Goal: Transaction & Acquisition: Purchase product/service

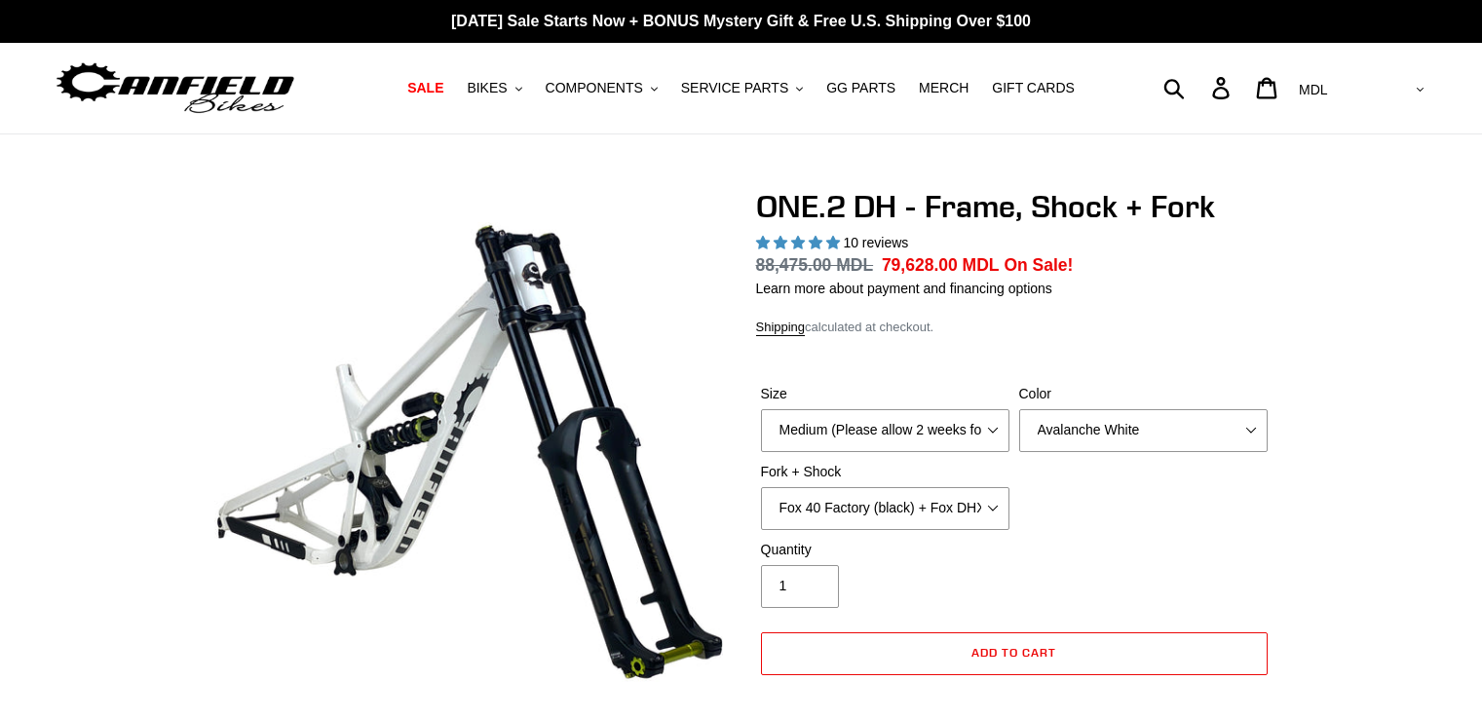
select select "highest-rating"
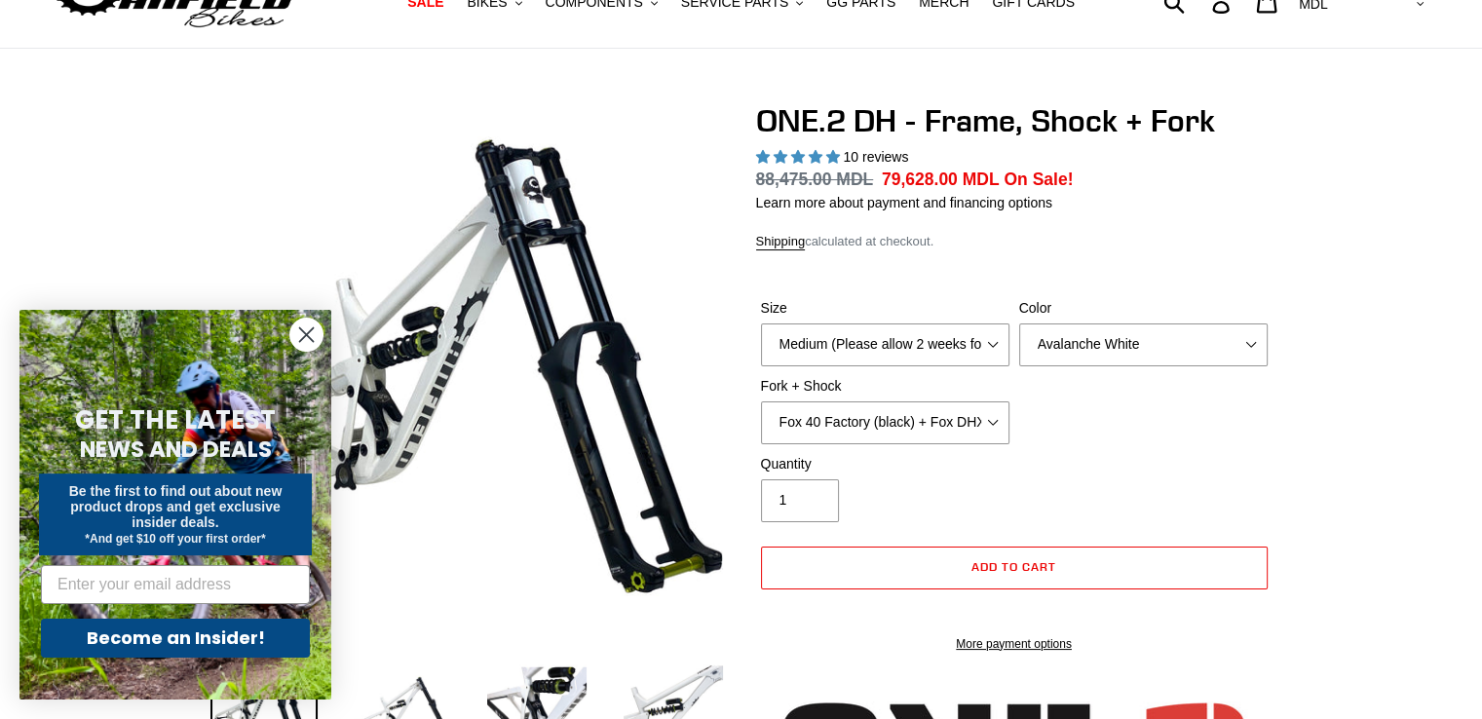
scroll to position [97, 0]
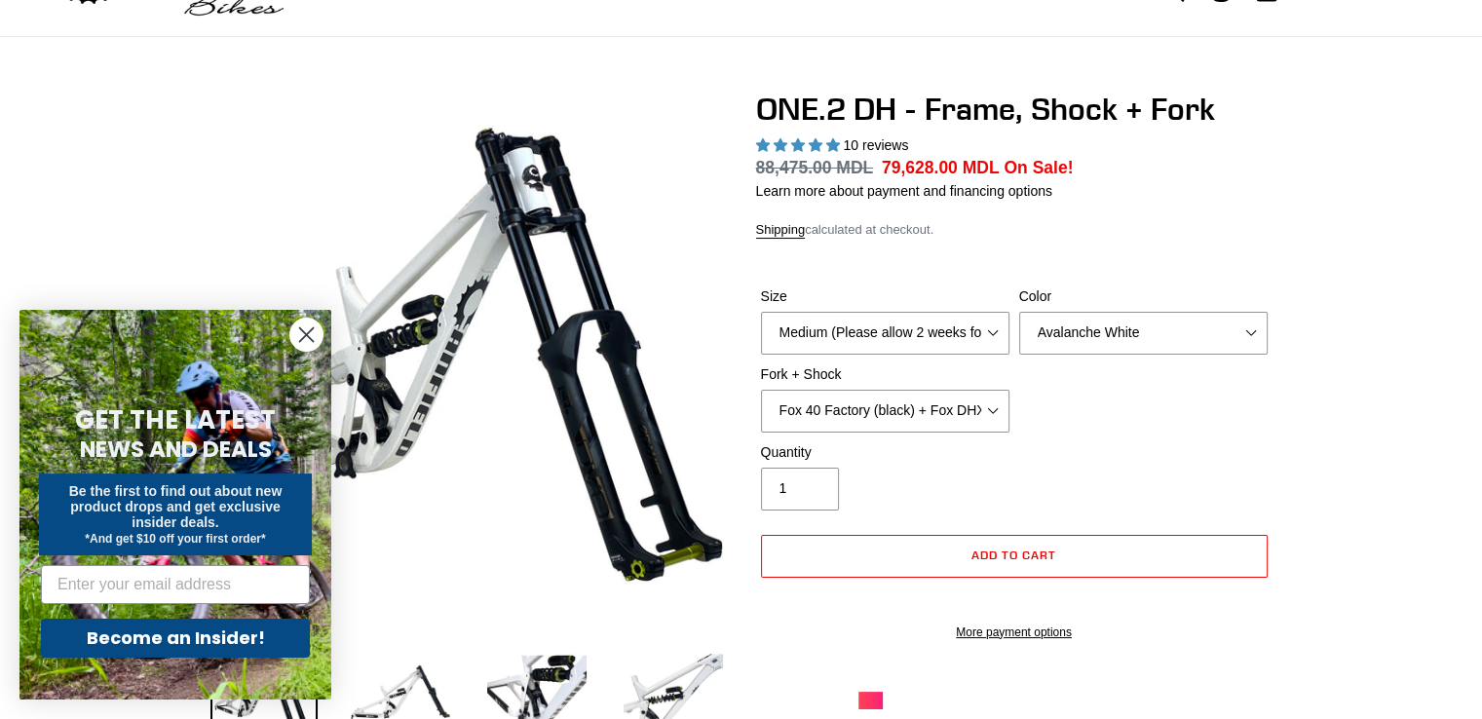
drag, startPoint x: 885, startPoint y: 165, endPoint x: 946, endPoint y: 175, distance: 62.3
click at [946, 175] on span "79,628.00 MDL" at bounding box center [941, 167] width 118 height 19
click at [898, 160] on span "79,628.00 MDL" at bounding box center [941, 167] width 118 height 19
drag, startPoint x: 877, startPoint y: 167, endPoint x: 955, endPoint y: 179, distance: 79.0
click at [955, 179] on dl "Regular price 88,475.00 MDL Sale price 79,628.00 MDL On Sale! Unit price / per" at bounding box center [1014, 167] width 516 height 25
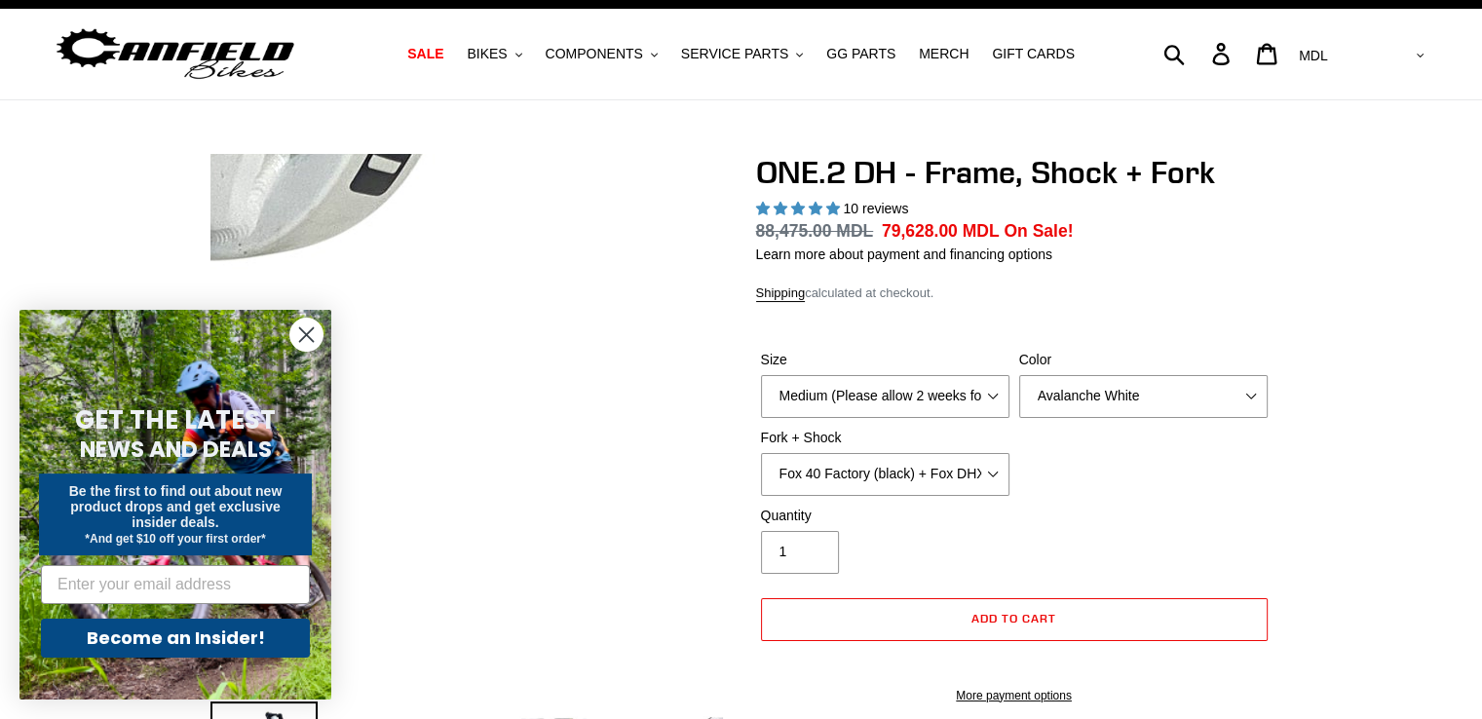
scroll to position [0, 0]
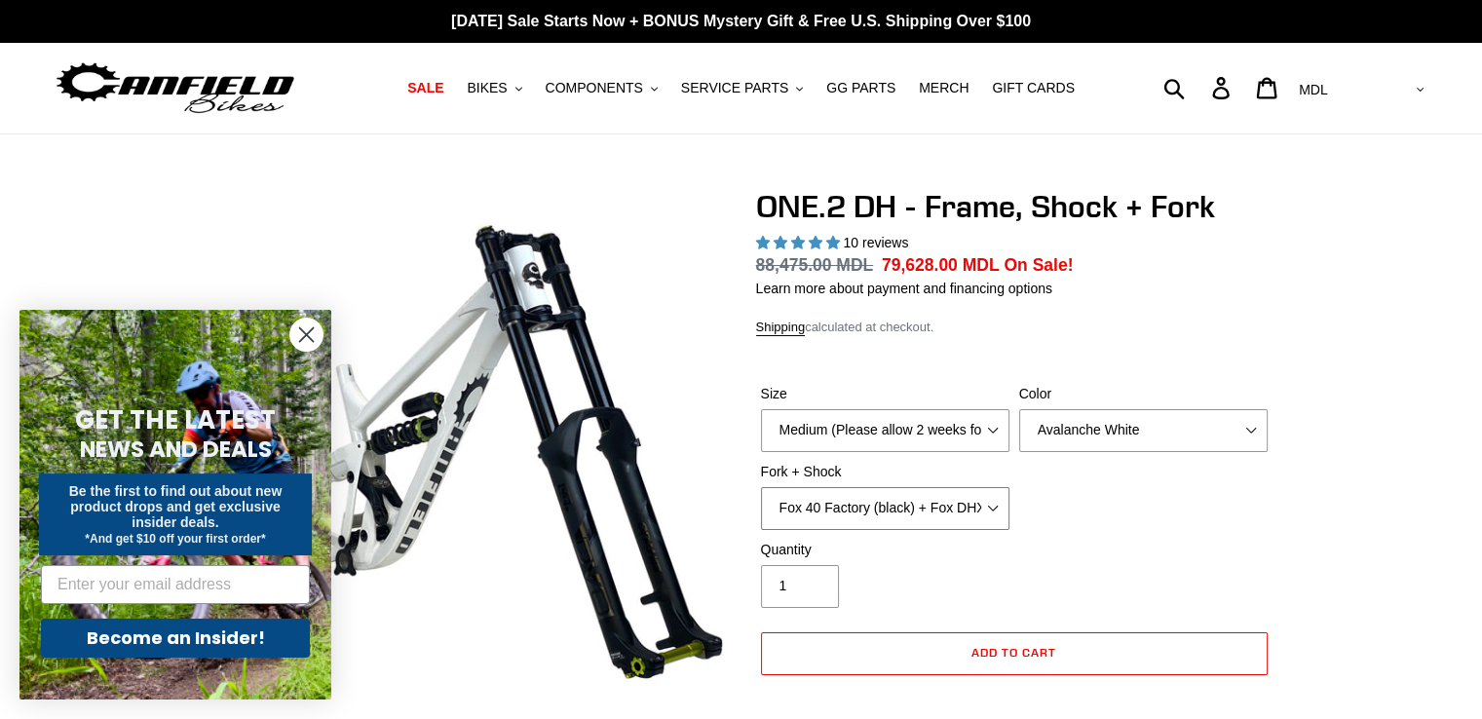
click at [962, 521] on select "Fox 40 Factory (black) + Fox DHX2 250x75 Fox 40 Factory (orange) + Fox DHX2 250…" at bounding box center [885, 508] width 248 height 43
click at [310, 335] on circle "Close dialog" at bounding box center [306, 335] width 32 height 32
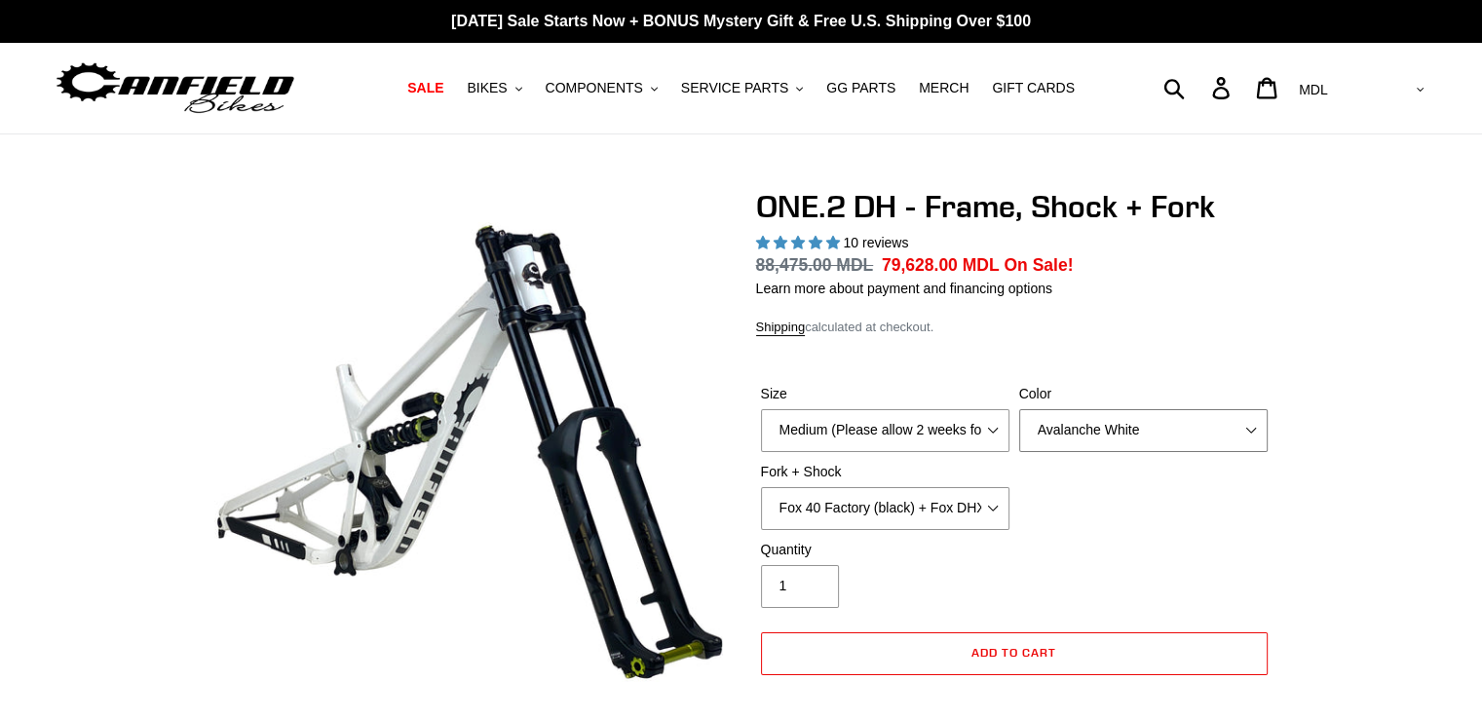
click at [1180, 429] on select "Avalanche White Bentonite Grey" at bounding box center [1143, 430] width 248 height 43
select select "Bentonite Grey"
click at [1019, 409] on select "Avalanche White Bentonite Grey" at bounding box center [1143, 430] width 248 height 43
click at [971, 440] on select "Medium (Please allow 2 weeks for delivery) Large (Sold Out)" at bounding box center [885, 430] width 248 height 43
click at [761, 409] on select "Medium (Please allow 2 weeks for delivery) Large (Sold Out)" at bounding box center [885, 430] width 248 height 43
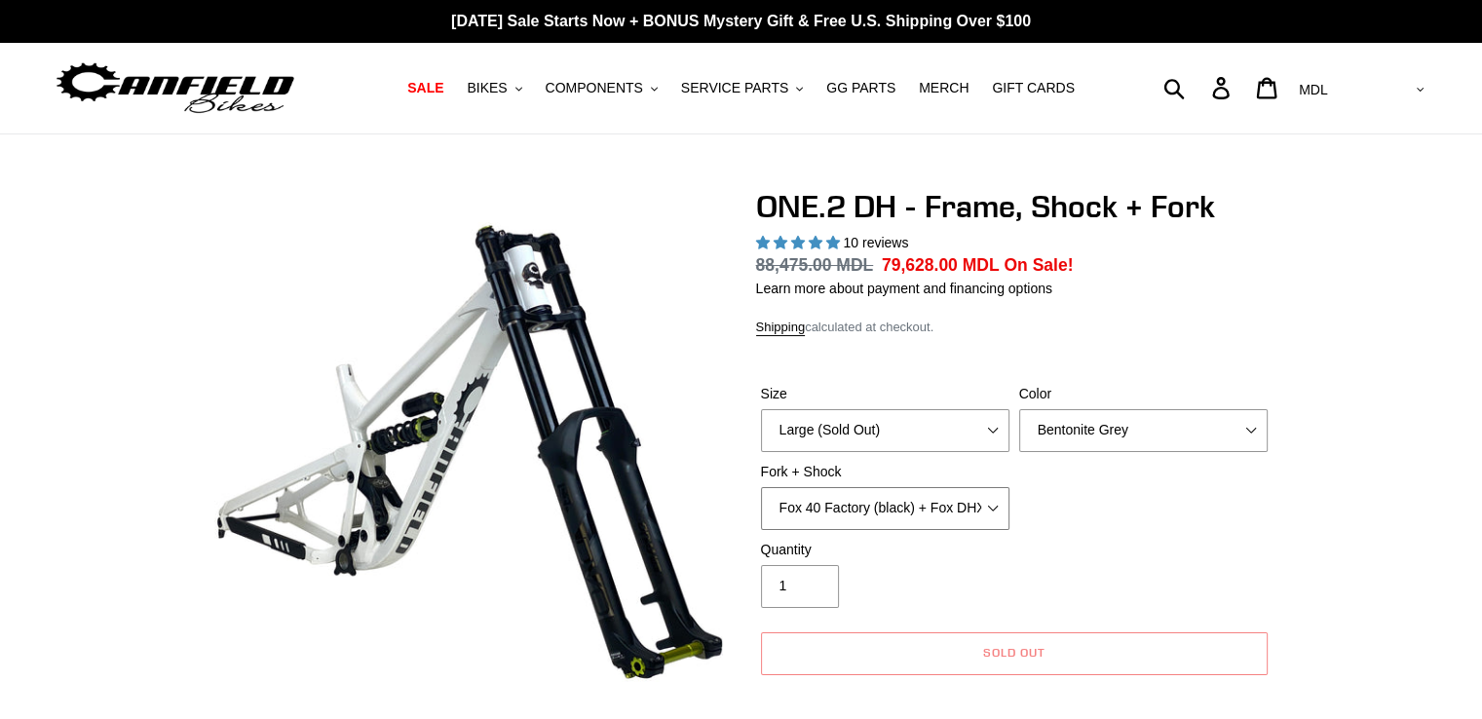
click at [959, 522] on select "Fox 40 Factory (black) + Fox DHX2 250x75 Fox 40 Factory (orange) + Fox DHX2 250…" at bounding box center [885, 508] width 248 height 43
click at [943, 448] on select "Medium (Please allow 2 weeks for delivery) Large (Sold Out)" at bounding box center [885, 430] width 248 height 43
click at [932, 436] on select "Medium (Please allow 2 weeks for delivery) Large (Sold Out)" at bounding box center [885, 430] width 248 height 43
click at [919, 435] on select "Medium (Please allow 2 weeks for delivery) Large (Sold Out)" at bounding box center [885, 430] width 248 height 43
select select "Medium (Please allow 2 weeks for delivery)"
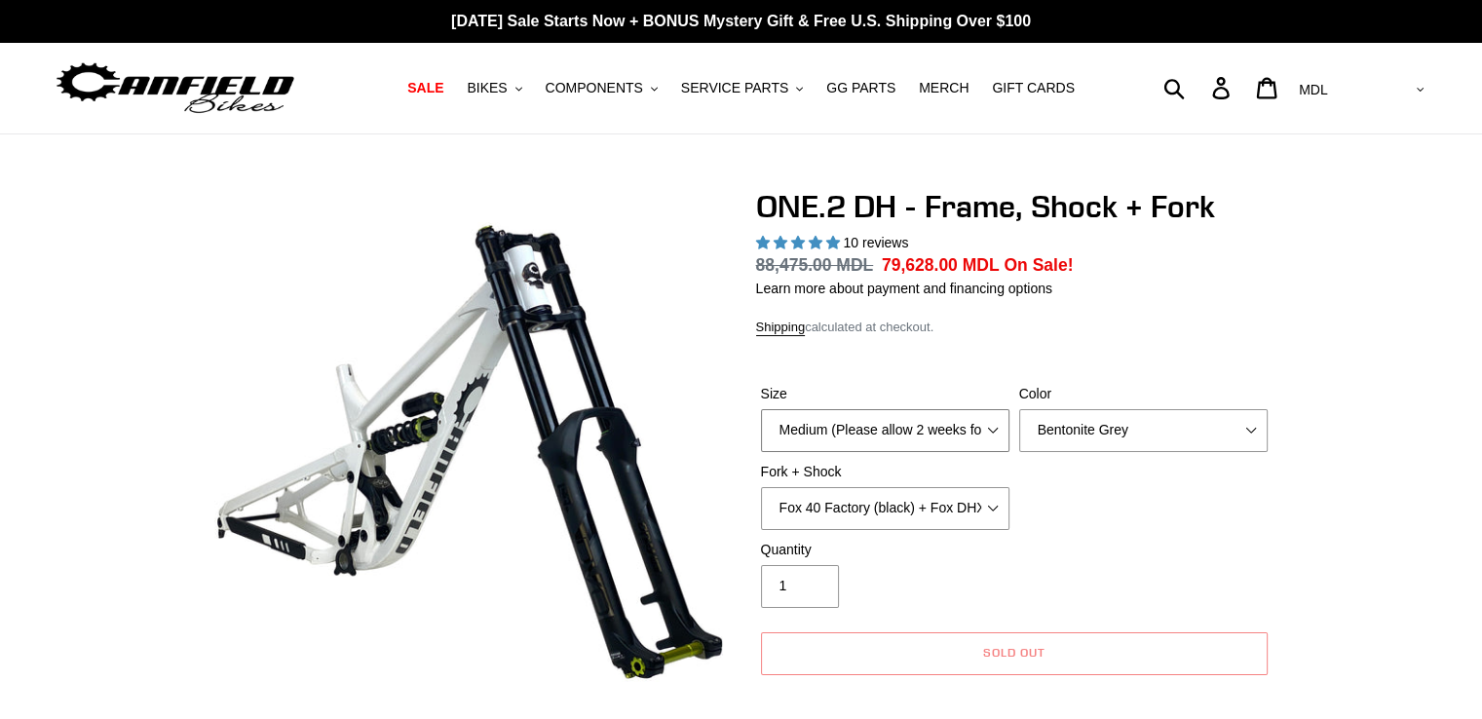
click at [761, 409] on select "Medium (Please allow 2 weeks for delivery) Large (Sold Out)" at bounding box center [885, 430] width 248 height 43
click at [892, 495] on select "Fox 40 Factory (black) + Fox DHX2 250x75 Fox 40 Factory (orange) + Fox DHX2 250…" at bounding box center [885, 508] width 248 height 43
click at [761, 487] on select "Fox 40 Factory (black) + Fox DHX2 250x75 Fox 40 Factory (orange) + Fox DHX2 250…" at bounding box center [885, 508] width 248 height 43
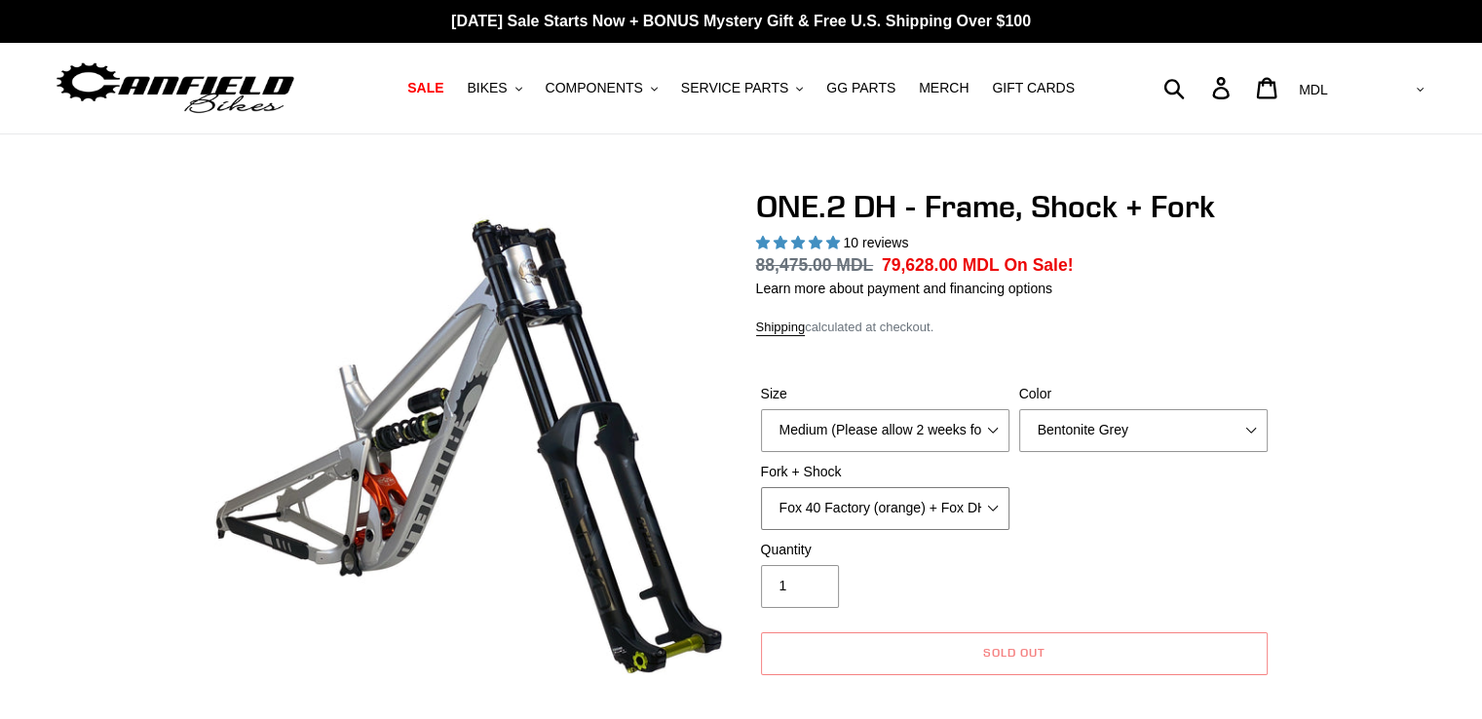
drag, startPoint x: 894, startPoint y: 508, endPoint x: 908, endPoint y: 519, distance: 17.3
click at [895, 508] on select "Fox 40 Factory (black) + Fox DHX2 250x75 Fox 40 Factory (orange) + Fox DHX2 250…" at bounding box center [885, 508] width 248 height 43
click at [761, 487] on select "Fox 40 Factory (black) + Fox DHX2 250x75 Fox 40 Factory (orange) + Fox DHX2 250…" at bounding box center [885, 508] width 248 height 43
click at [879, 523] on select "Fox 40 Factory (black) + Fox DHX2 250x75 Fox 40 Factory (orange) + Fox DHX2 250…" at bounding box center [885, 508] width 248 height 43
click at [761, 487] on select "Fox 40 Factory (black) + Fox DHX2 250x75 Fox 40 Factory (orange) + Fox DHX2 250…" at bounding box center [885, 508] width 248 height 43
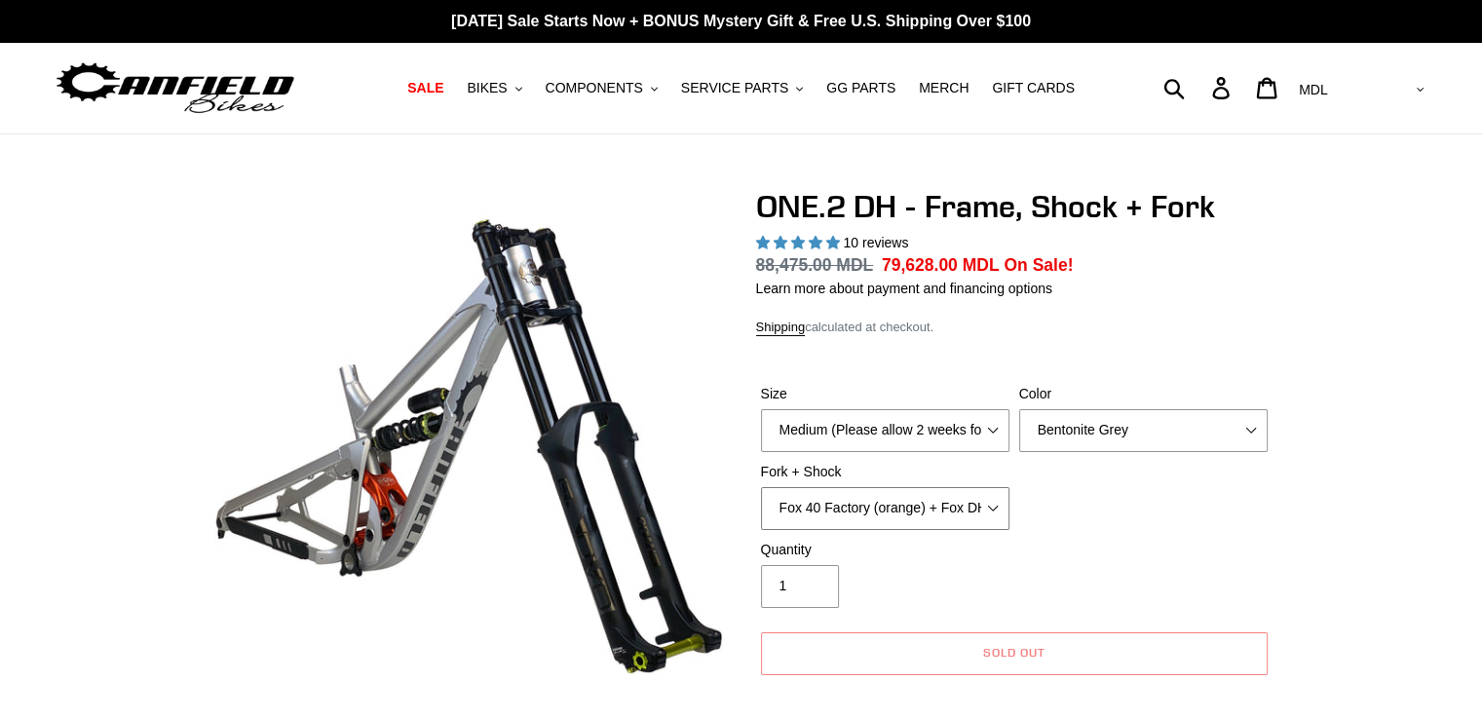
drag, startPoint x: 884, startPoint y: 513, endPoint x: 883, endPoint y: 524, distance: 10.8
click at [884, 513] on select "Fox 40 Factory (black) + Fox DHX2 250x75 Fox 40 Factory (orange) + Fox DHX2 250…" at bounding box center [885, 508] width 248 height 43
click at [761, 487] on select "Fox 40 Factory (black) + Fox DHX2 250x75 Fox 40 Factory (orange) + Fox DHX2 250…" at bounding box center [885, 508] width 248 height 43
click at [866, 504] on select "Fox 40 Factory (black) + Fox DHX2 250x75 Fox 40 Factory (orange) + Fox DHX2 250…" at bounding box center [885, 508] width 248 height 43
select select "Fox 40 Factory (black) + Fox DHX2 250x75"
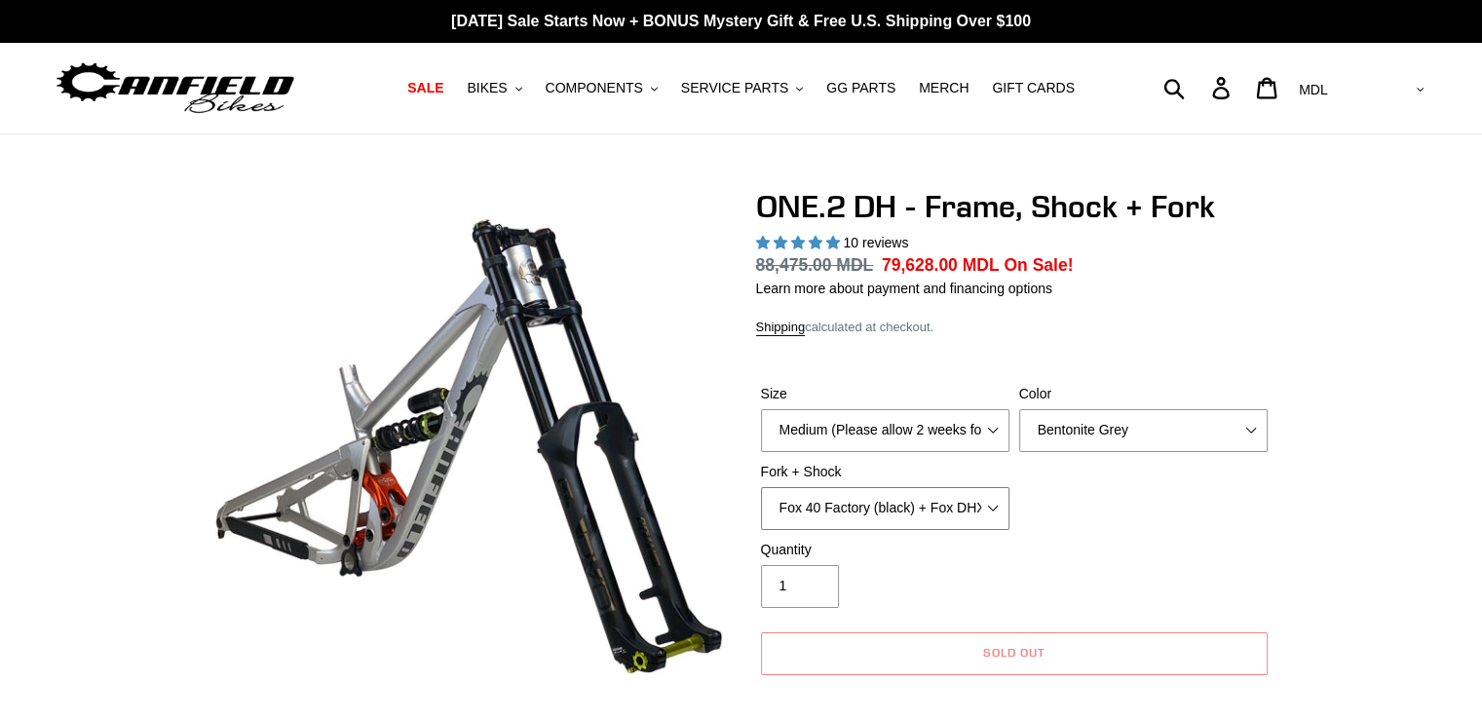
click at [761, 487] on select "Fox 40 Factory (black) + Fox DHX2 250x75 Fox 40 Factory (orange) + Fox DHX2 250…" at bounding box center [885, 508] width 248 height 43
click at [802, 566] on input "1" at bounding box center [800, 586] width 78 height 43
click at [809, 582] on input "2" at bounding box center [800, 586] width 78 height 43
type input "1"
click at [810, 592] on input "1" at bounding box center [800, 586] width 78 height 43
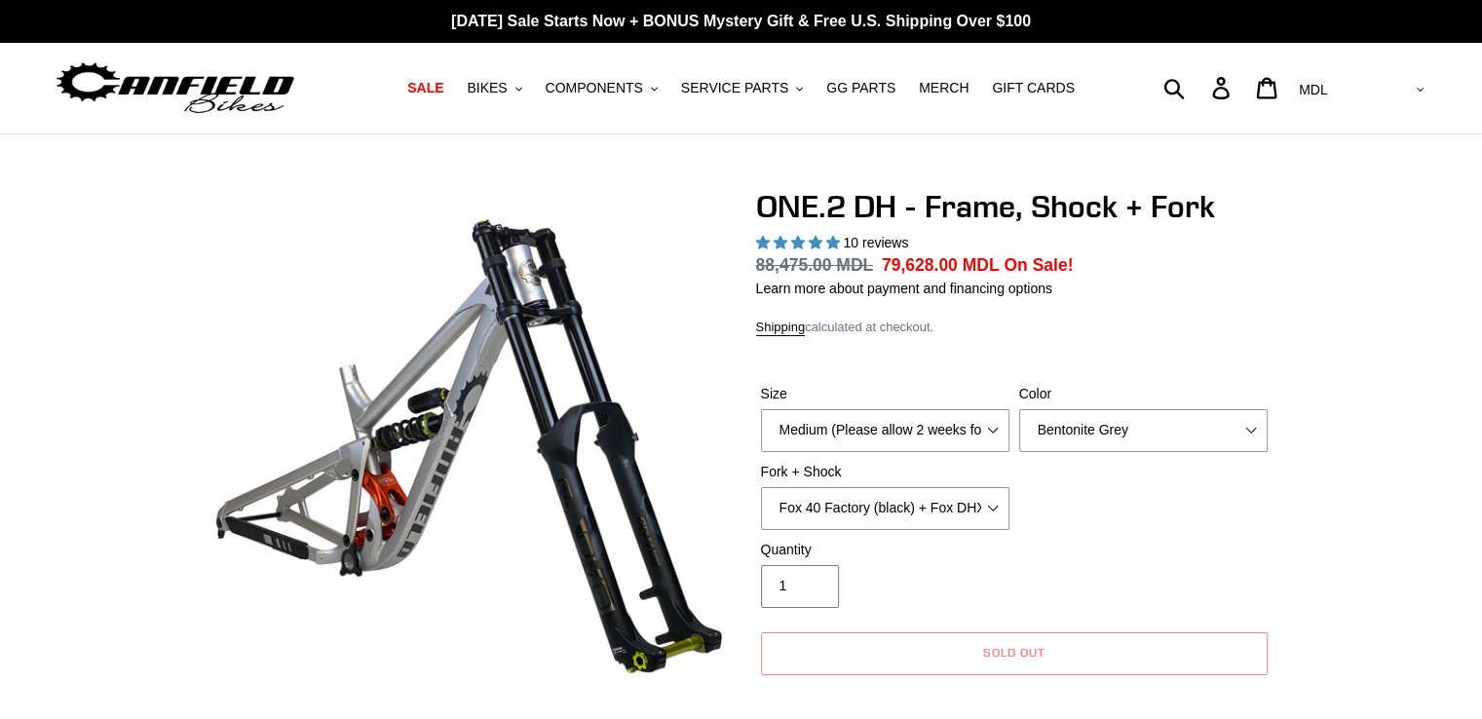
click at [810, 591] on input "1" at bounding box center [800, 586] width 78 height 43
click at [811, 574] on input "1" at bounding box center [800, 586] width 78 height 43
click at [936, 510] on select "Fox 40 Factory (black) + Fox DHX2 250x75 Fox 40 Factory (orange) + Fox DHX2 250…" at bounding box center [885, 508] width 248 height 43
select select "Fox 40 Factory (orange) + Fox DHX2 250x75"
click at [761, 487] on select "Fox 40 Factory (black) + Fox DHX2 250x75 Fox 40 Factory (orange) + Fox DHX2 250…" at bounding box center [885, 508] width 248 height 43
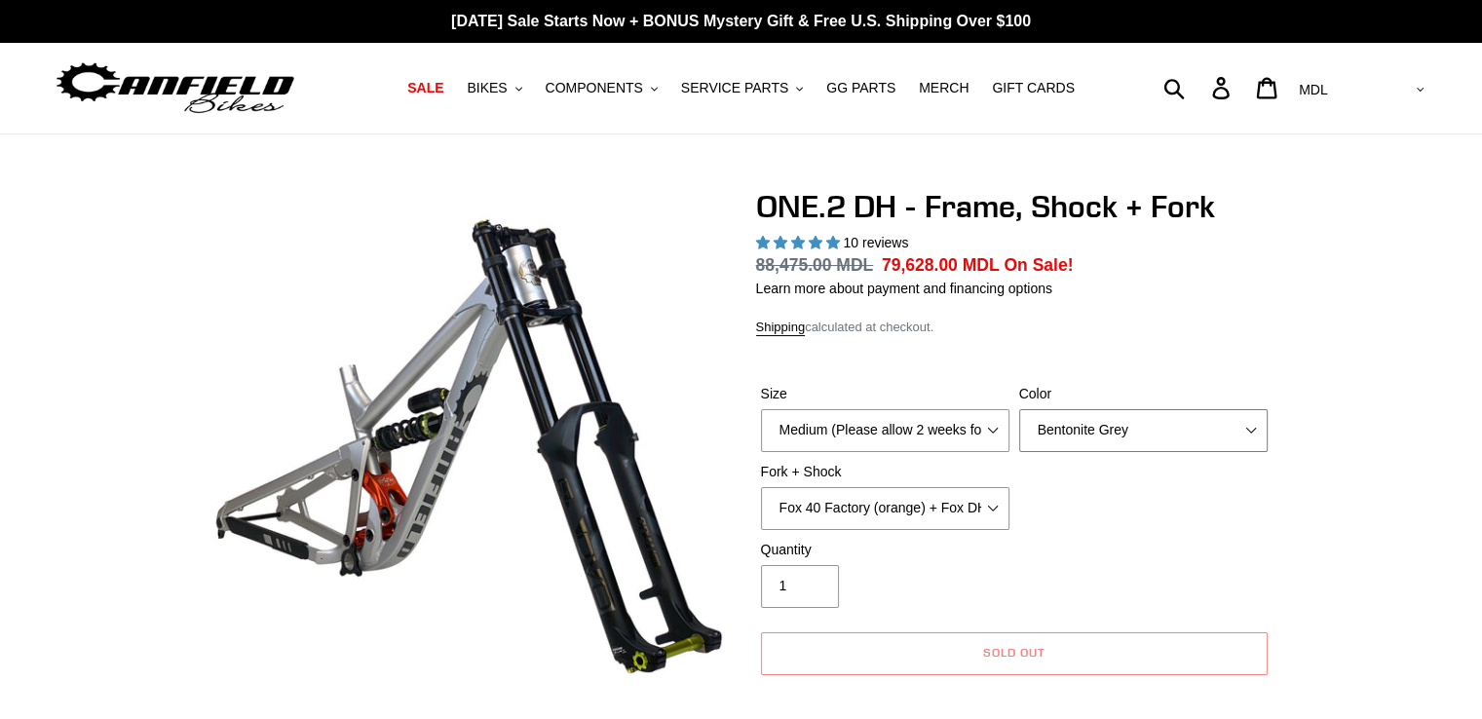
click at [1137, 422] on select "Avalanche White Bentonite Grey" at bounding box center [1143, 430] width 248 height 43
select select "Avalanche White"
click at [1019, 409] on select "Avalanche White Bentonite Grey" at bounding box center [1143, 430] width 248 height 43
